Goal: Find contact information: Find contact information

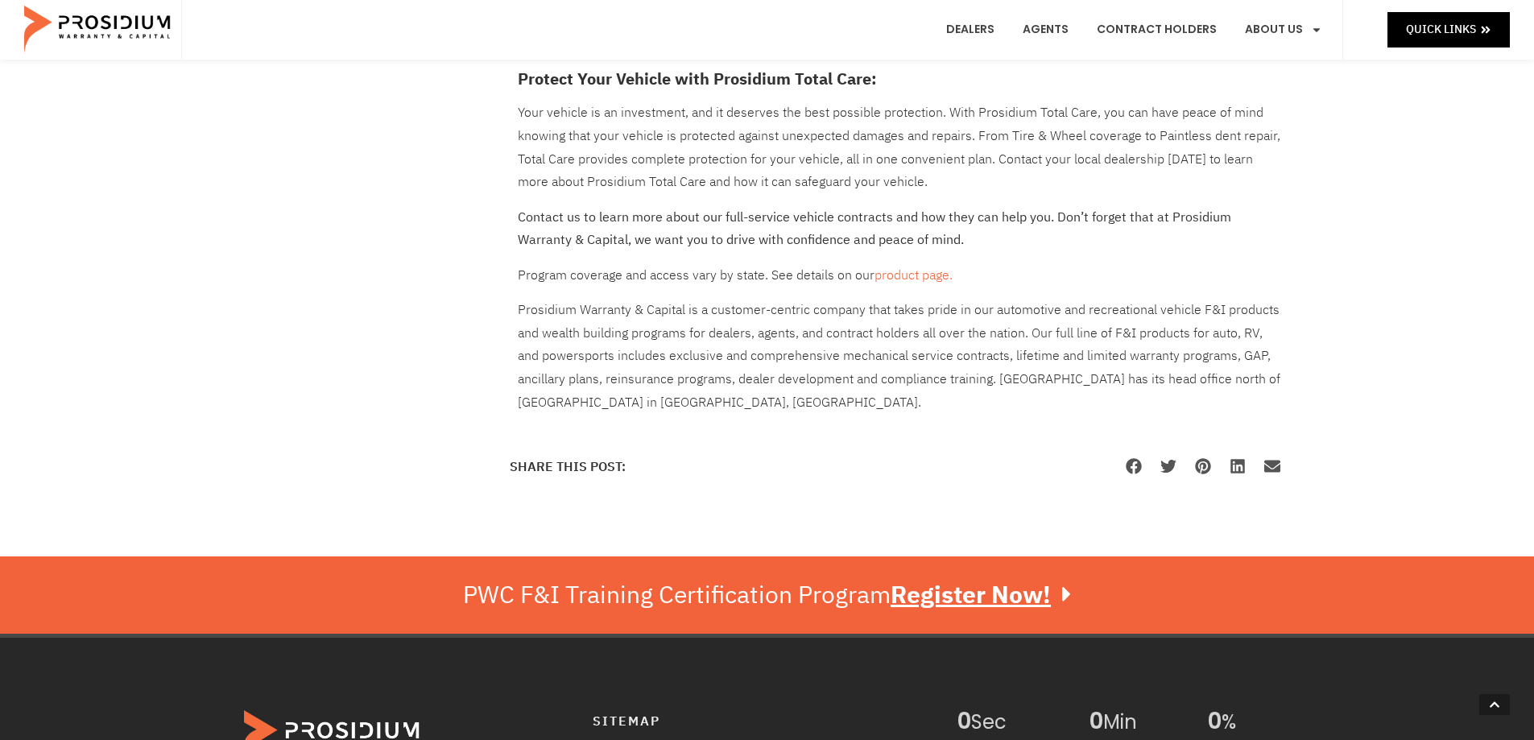
scroll to position [1530, 0]
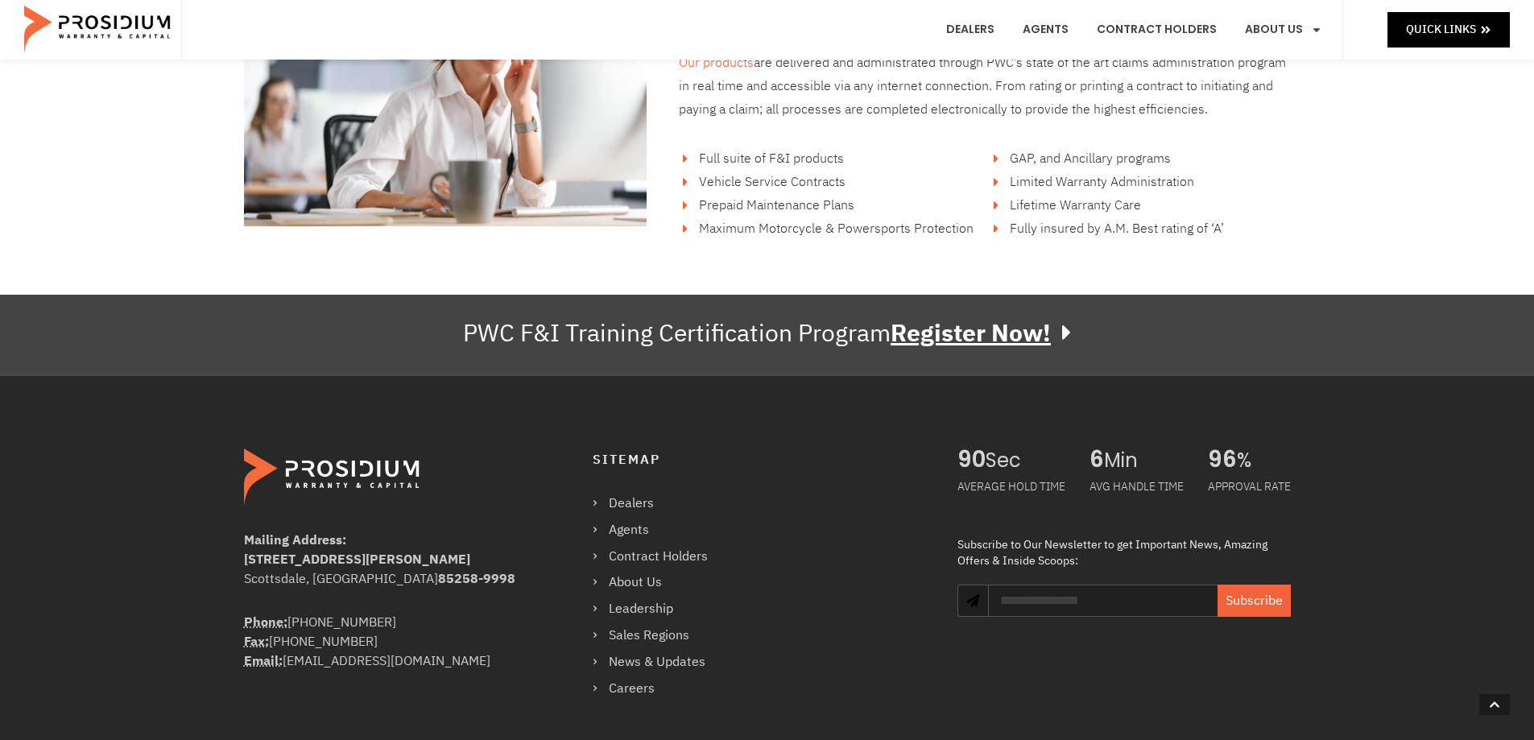
scroll to position [2737, 0]
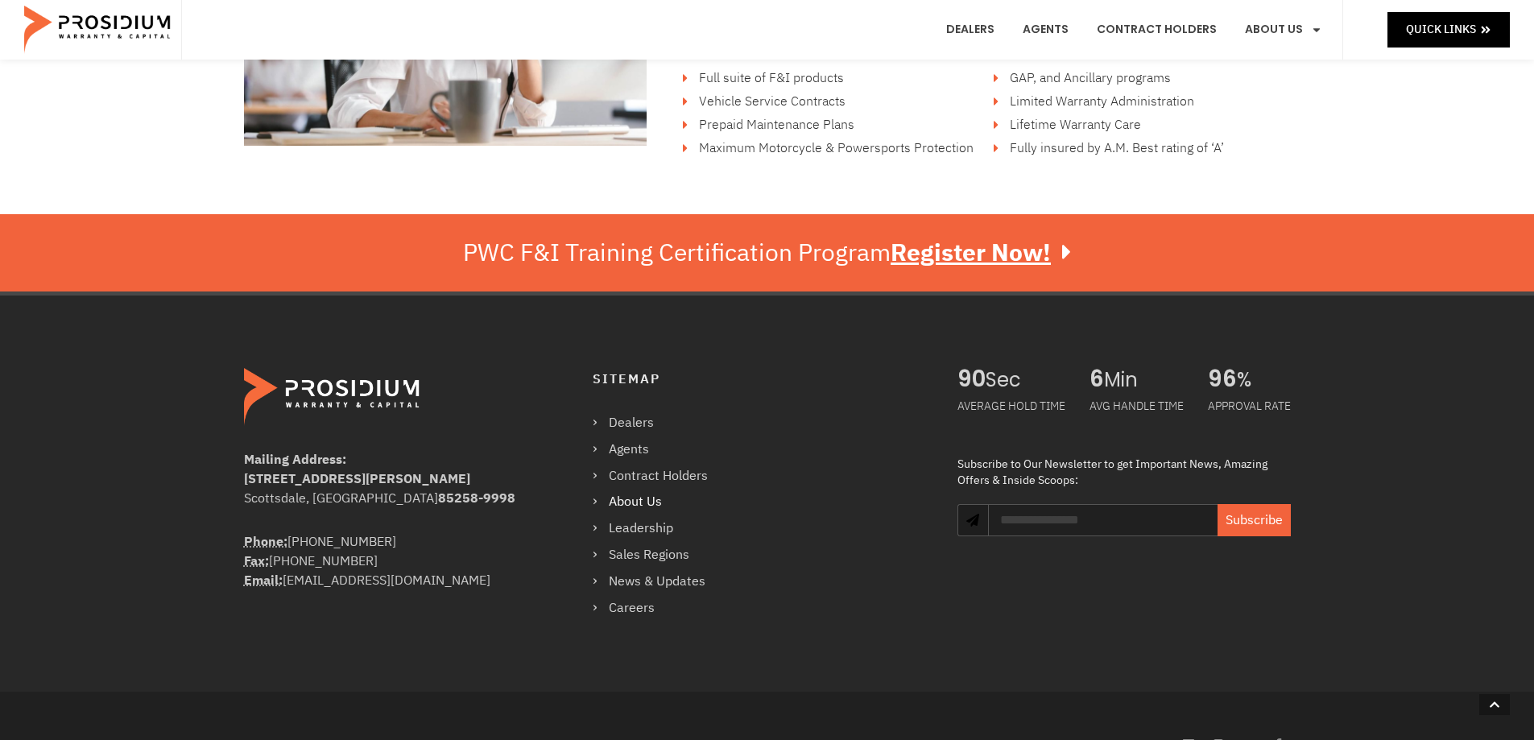
click at [634, 497] on link "About Us" at bounding box center [658, 501] width 131 height 23
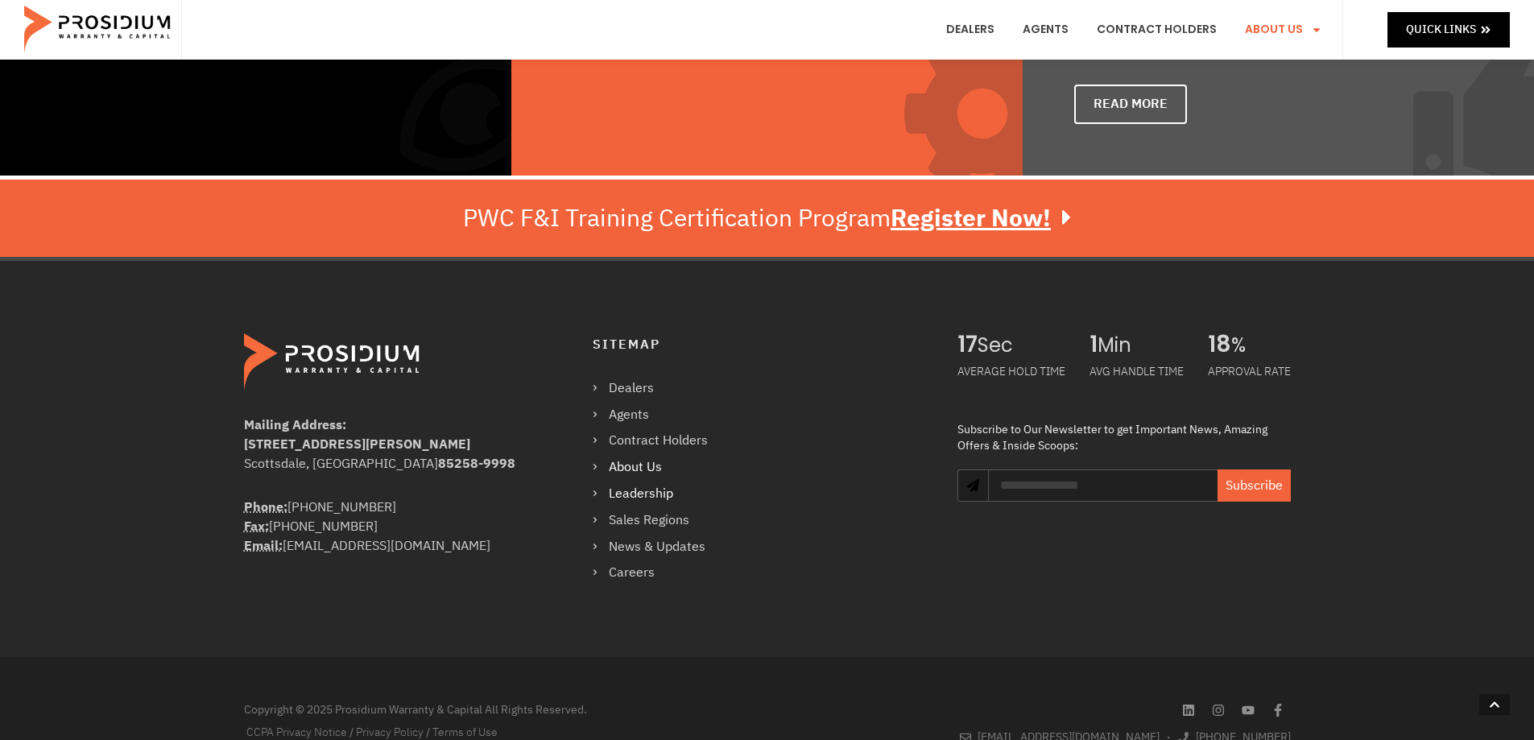
scroll to position [1208, 0]
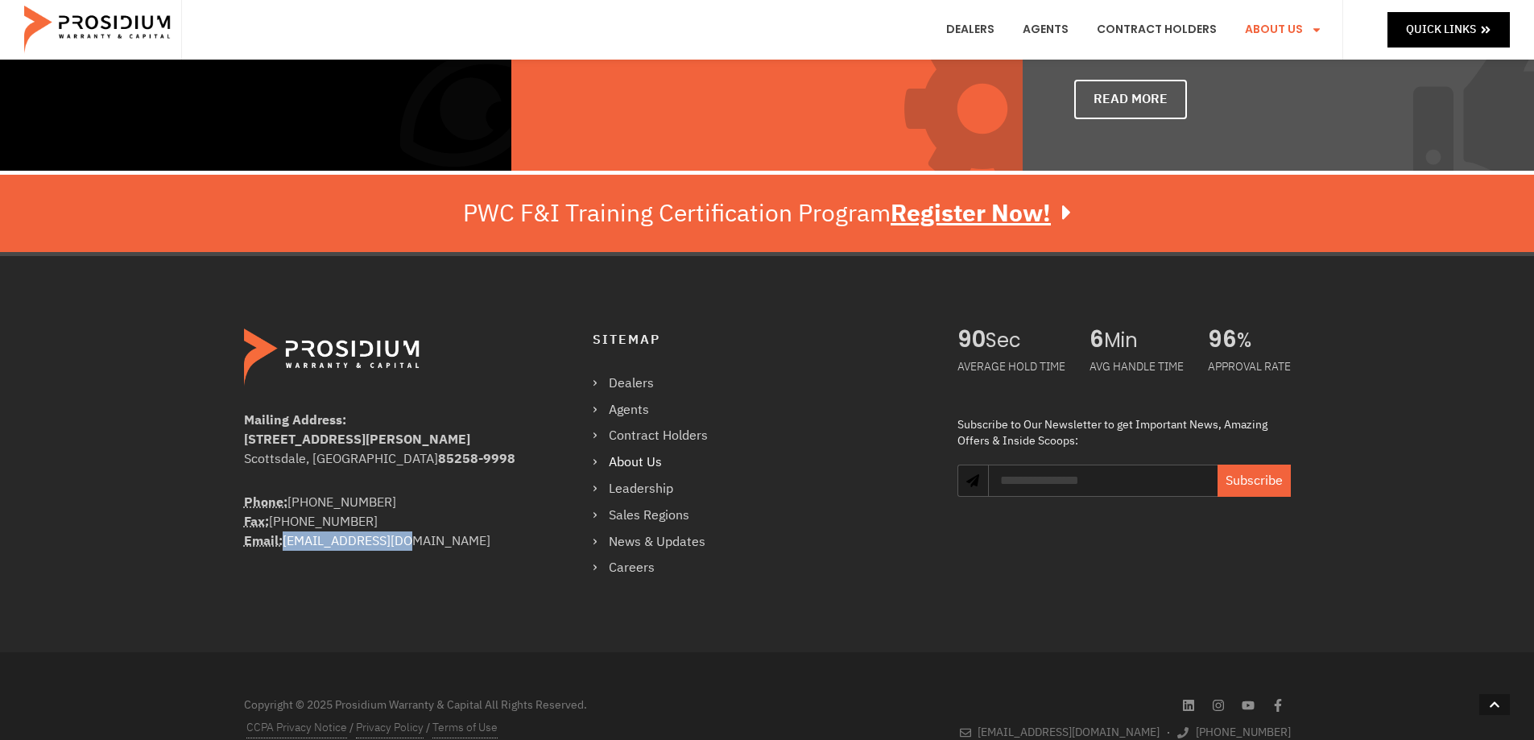
drag, startPoint x: 401, startPoint y: 543, endPoint x: 282, endPoint y: 550, distance: 119.4
click at [282, 550] on div "Phone: (360) 848-7922 Fax: (360) 848-7923 Email: info@pwcteam.com" at bounding box center [386, 522] width 284 height 58
copy div "[EMAIL_ADDRESS][DOMAIN_NAME]"
